Goal: Task Accomplishment & Management: Use online tool/utility

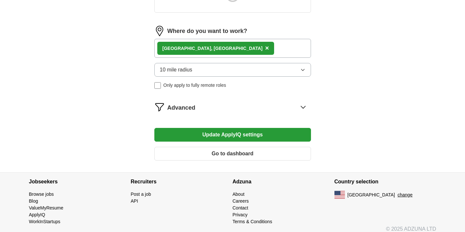
scroll to position [279, 0]
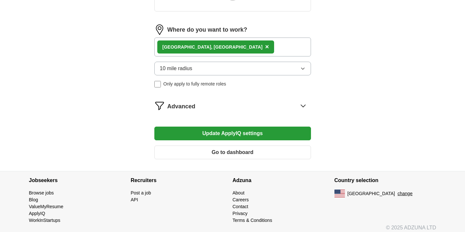
click at [180, 110] on span "Advanced" at bounding box center [181, 106] width 28 height 9
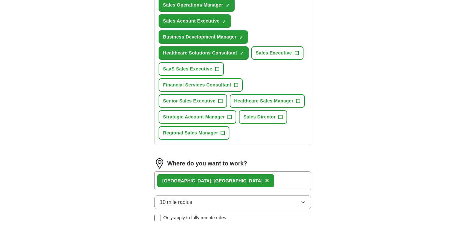
drag, startPoint x: 256, startPoint y: 158, endPoint x: 273, endPoint y: 160, distance: 17.3
click at [274, 160] on form "Select a resume [PERSON_NAME] UResume.pdf [DATE] 18:08 Upload a different resum…" at bounding box center [232, 86] width 157 height 552
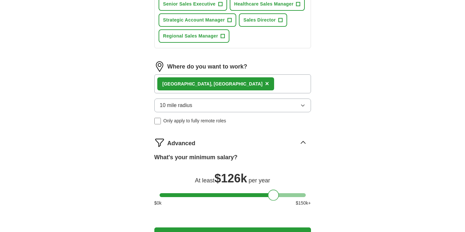
scroll to position [377, 0]
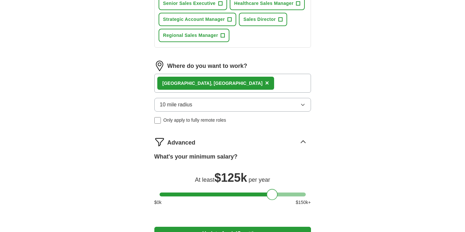
click at [272, 194] on div at bounding box center [271, 194] width 11 height 11
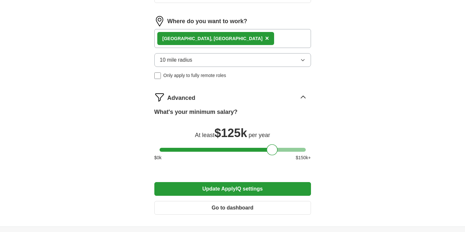
click at [235, 188] on button "Update ApplyIQ settings" at bounding box center [232, 189] width 157 height 14
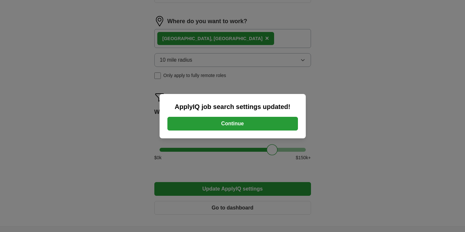
click at [229, 127] on button "Continue" at bounding box center [232, 124] width 130 height 14
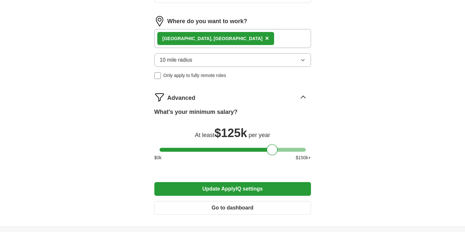
click at [228, 187] on button "Update ApplyIQ settings" at bounding box center [232, 189] width 157 height 14
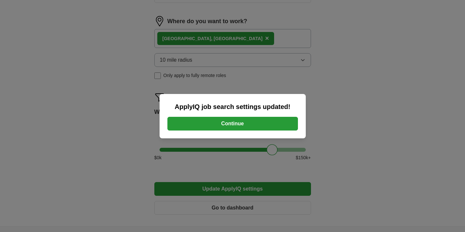
click at [232, 123] on button "Continue" at bounding box center [232, 124] width 130 height 14
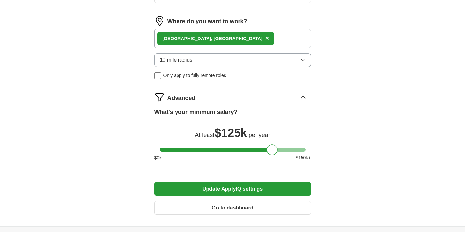
click at [230, 211] on button "Go to dashboard" at bounding box center [232, 208] width 157 height 14
